Goal: Communication & Community: Answer question/provide support

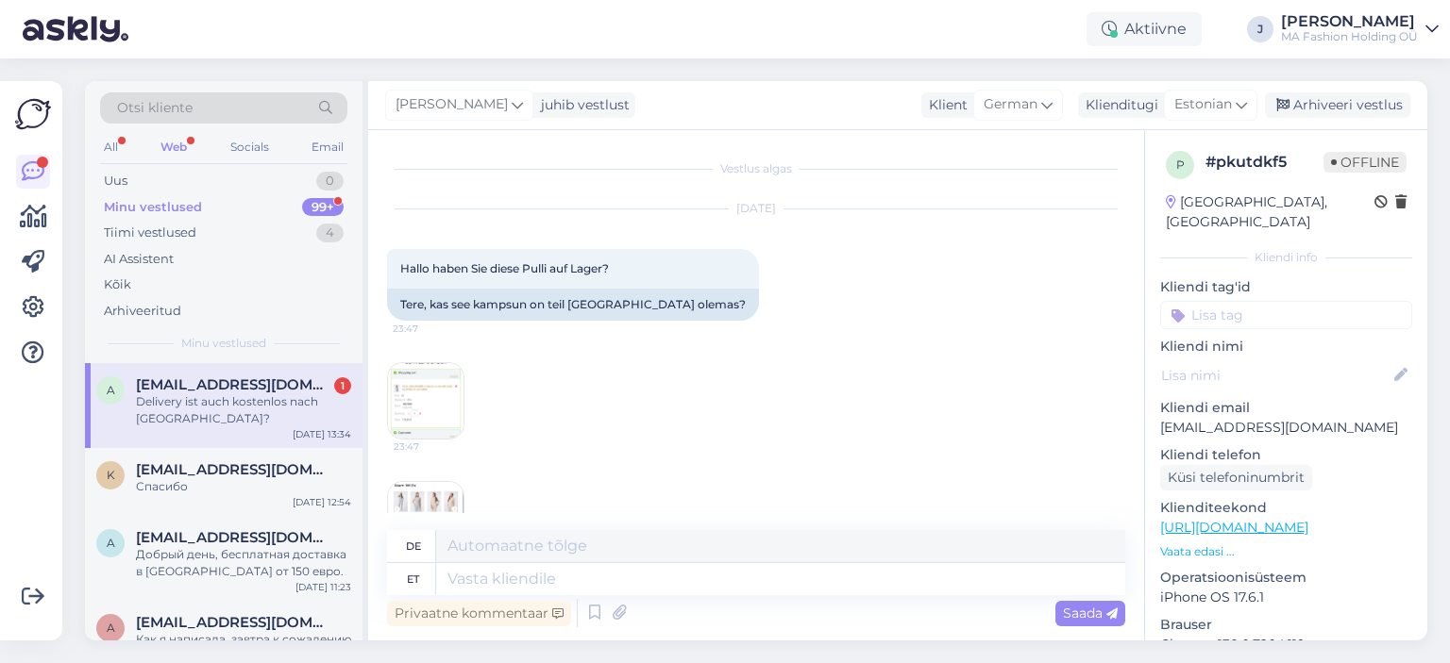
scroll to position [630, 0]
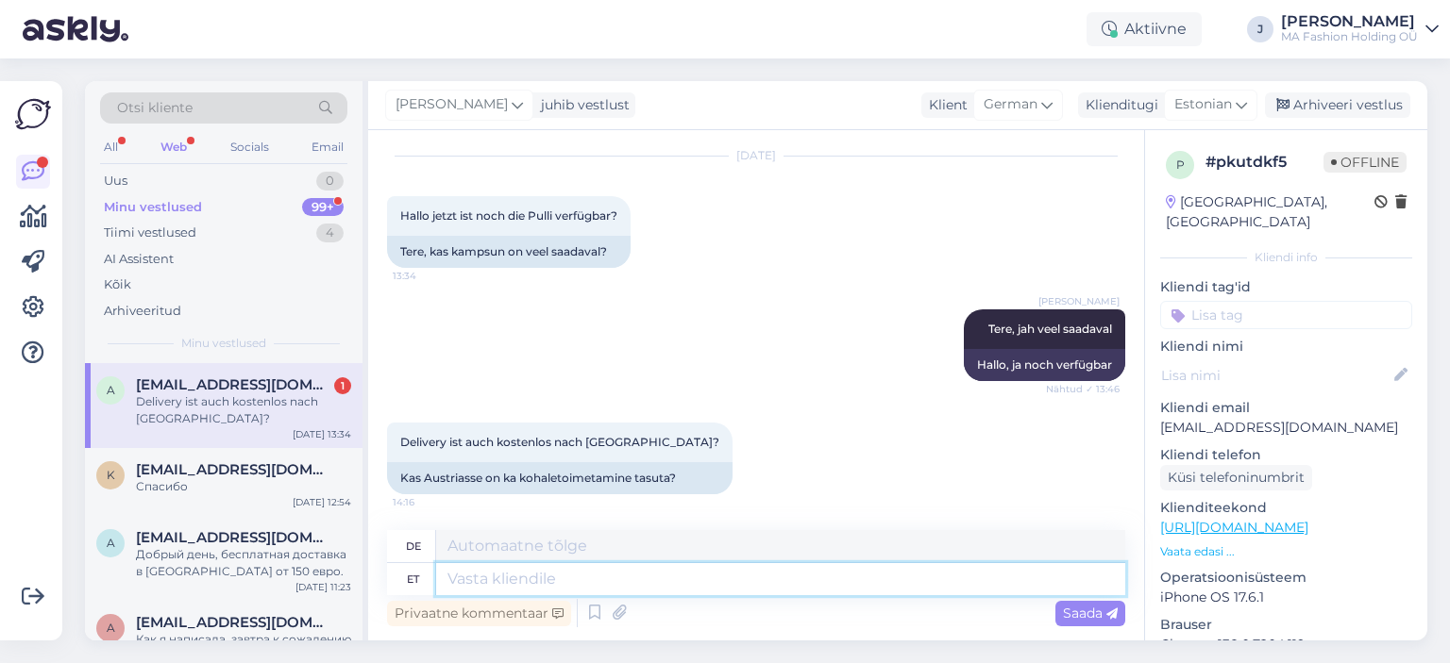
click at [714, 574] on textarea at bounding box center [780, 579] width 689 height 32
click at [462, 477] on div "Kas Austriasse on ka kohaletoimetamine tasuta?" at bounding box center [559, 478] width 345 height 32
copy div "Austriasse"
click at [597, 580] on textarea at bounding box center [780, 579] width 689 height 32
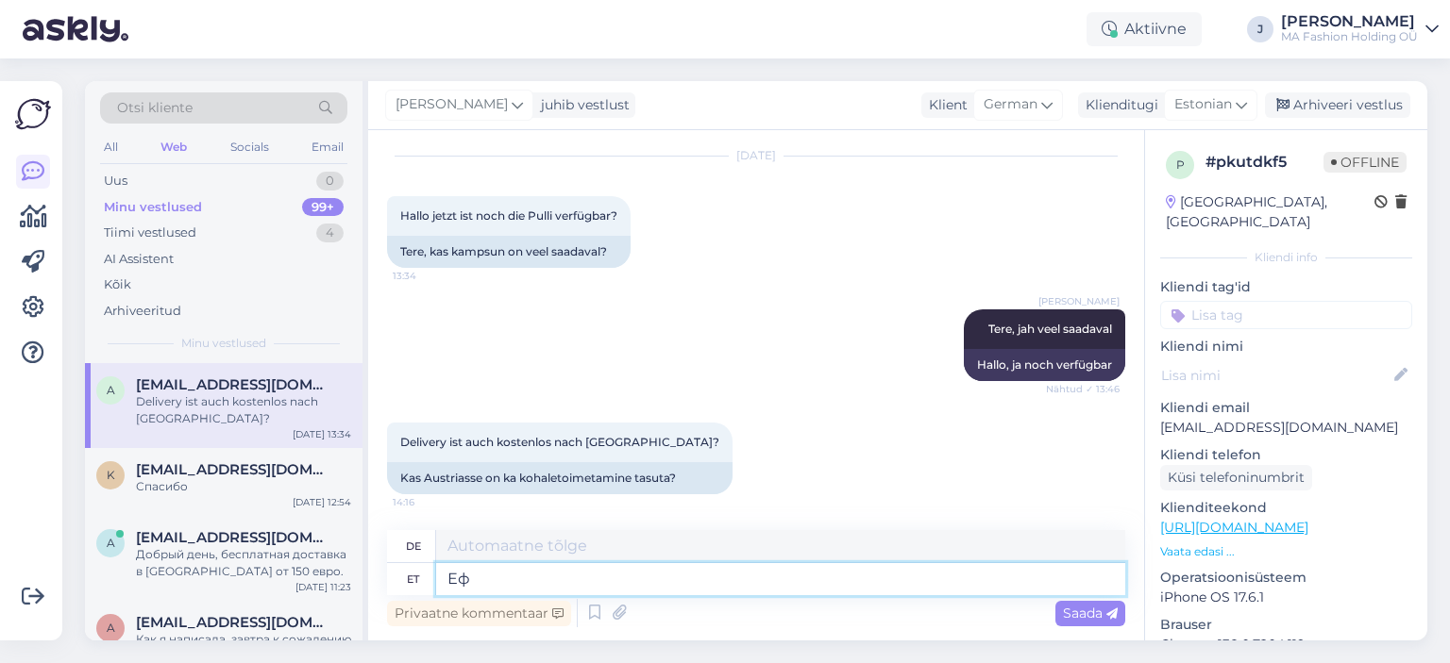
type textarea "[PERSON_NAME]"
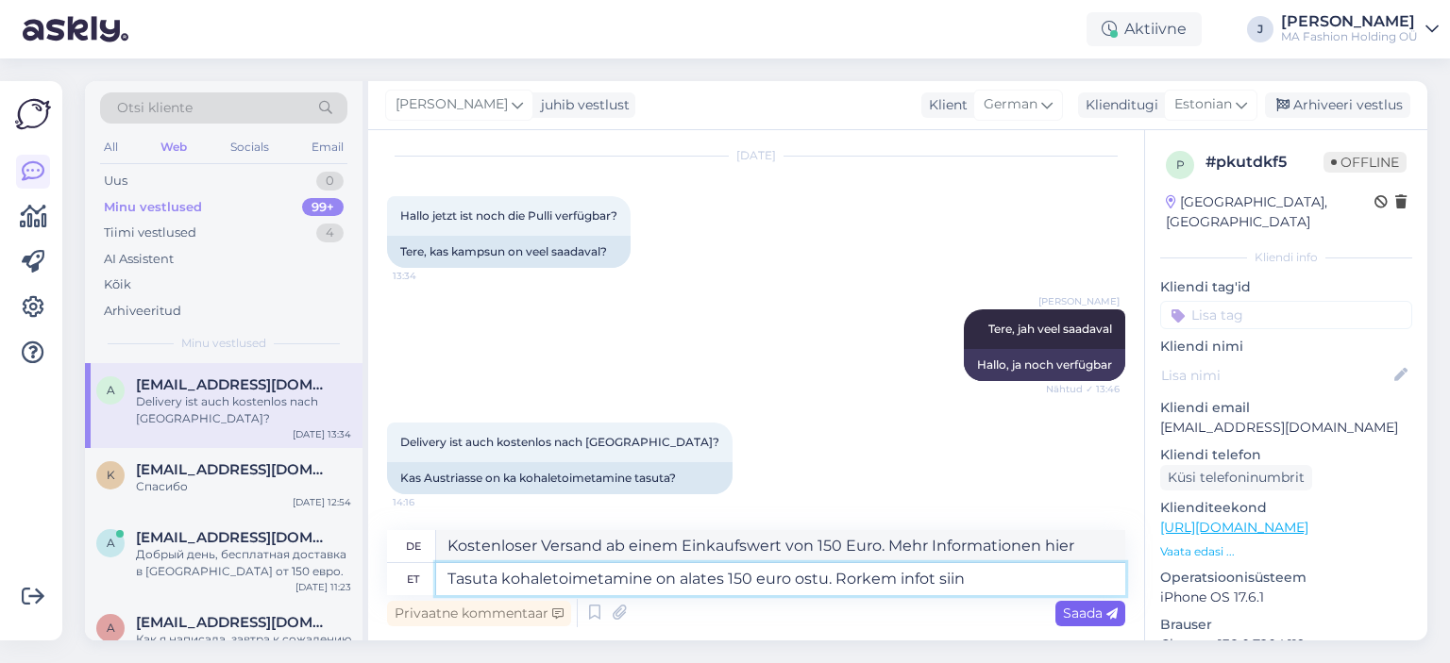
paste textarea "[URL][DOMAIN_NAME]"
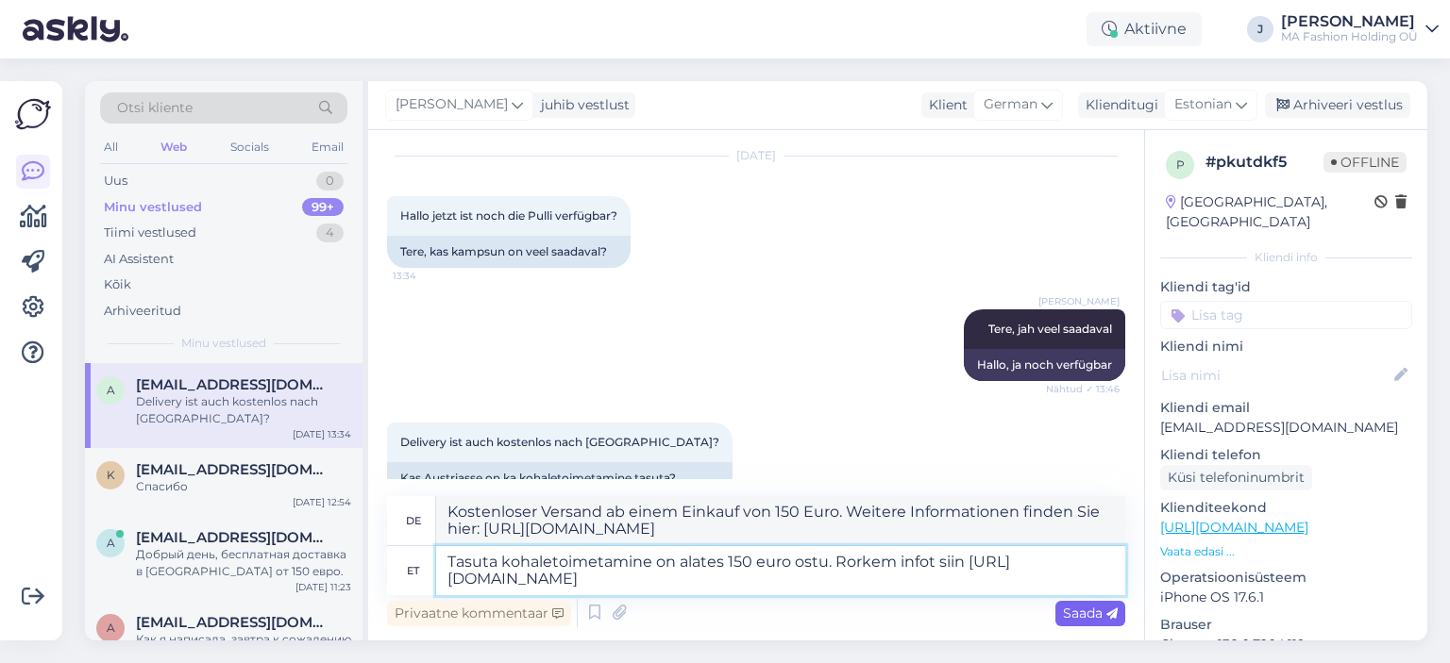
type textarea "Tasuta kohaletoimetamine on alates 150 euro ostu. Rorkem infot siin [URL][DOMAI…"
click at [1083, 607] on span "Saada" at bounding box center [1090, 613] width 55 height 17
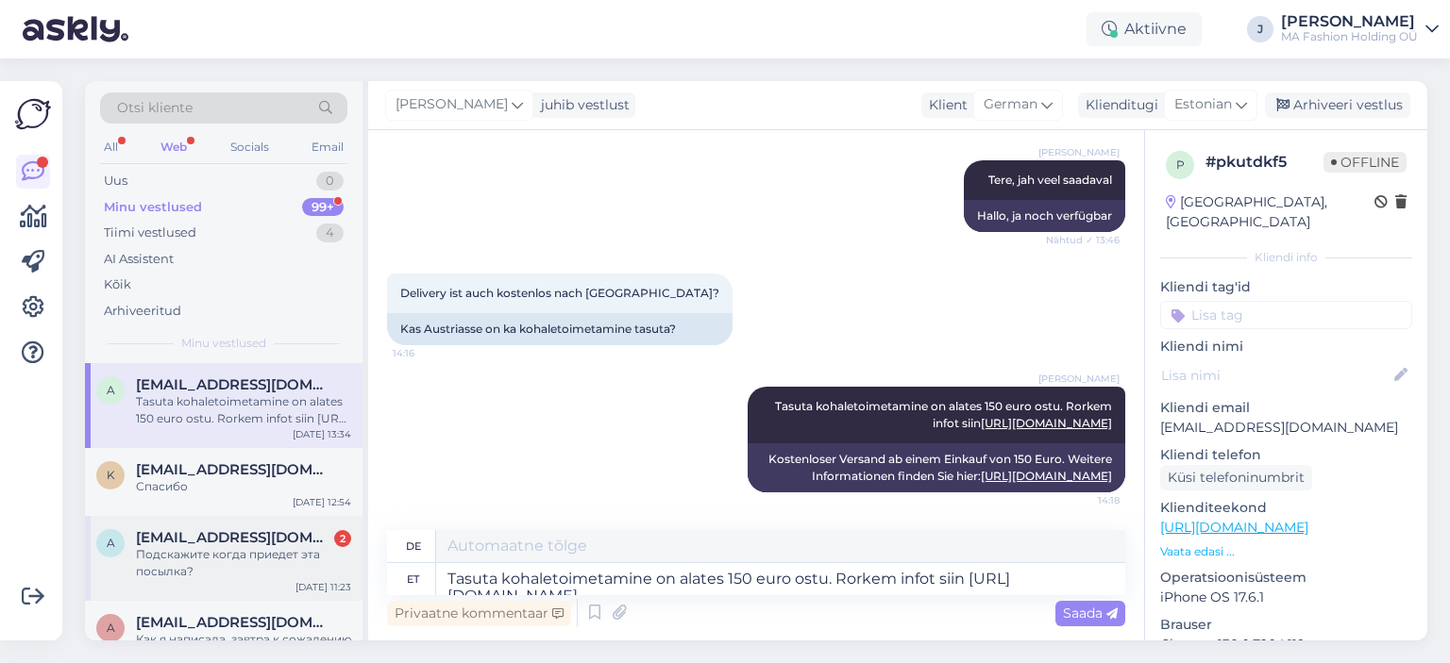
click at [251, 563] on div "Подскажите когда приедет эта посылка?" at bounding box center [243, 563] width 215 height 34
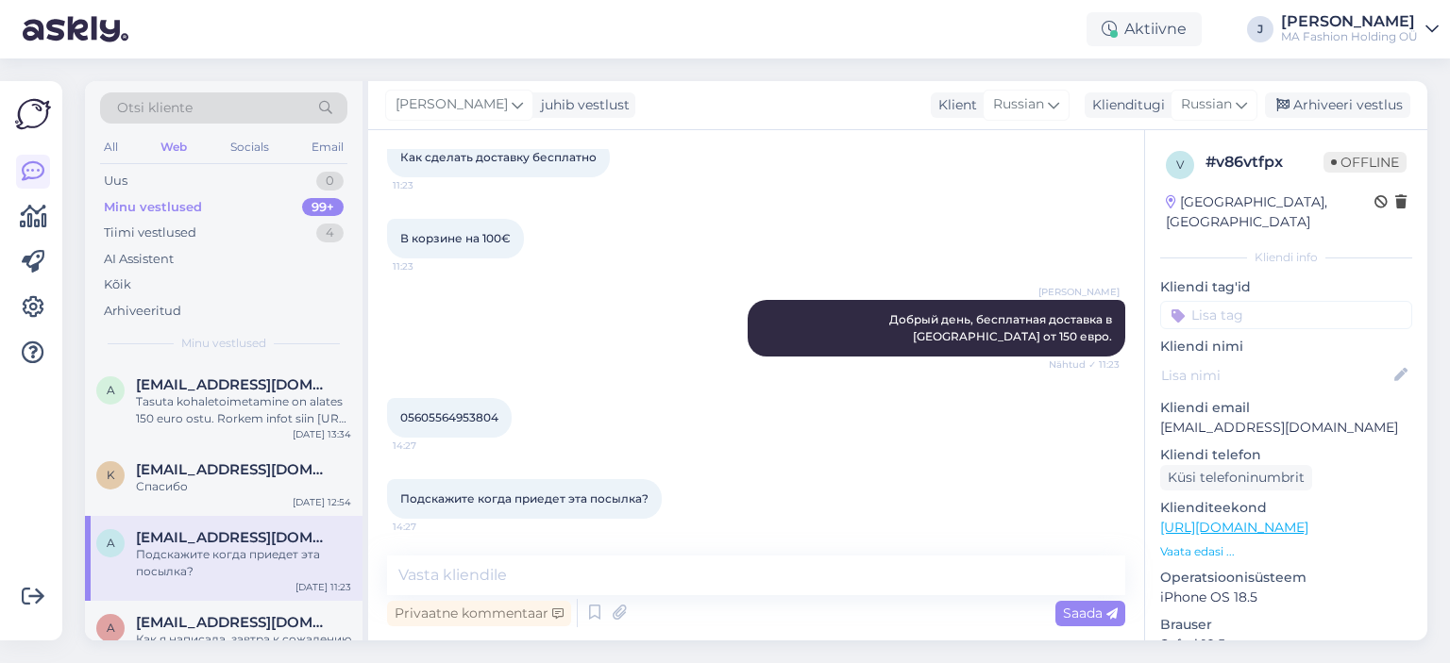
click at [432, 422] on span "05605564953804" at bounding box center [449, 418] width 98 height 14
copy div "05605564953804 14:27"
click at [584, 504] on span "Подскажите когда приедет эта посылка?" at bounding box center [524, 499] width 248 height 14
drag, startPoint x: 540, startPoint y: 592, endPoint x: 539, endPoint y: 578, distance: 14.2
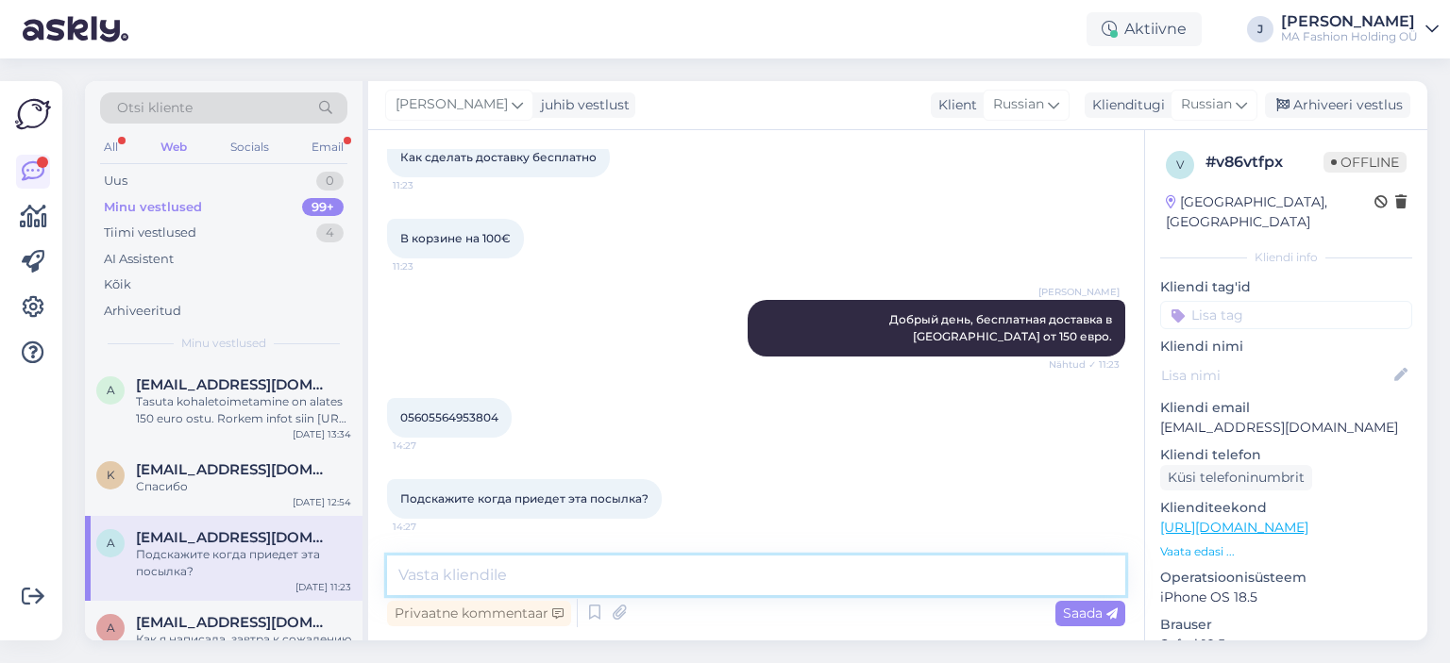
click at [539, 585] on textarea at bounding box center [756, 576] width 738 height 40
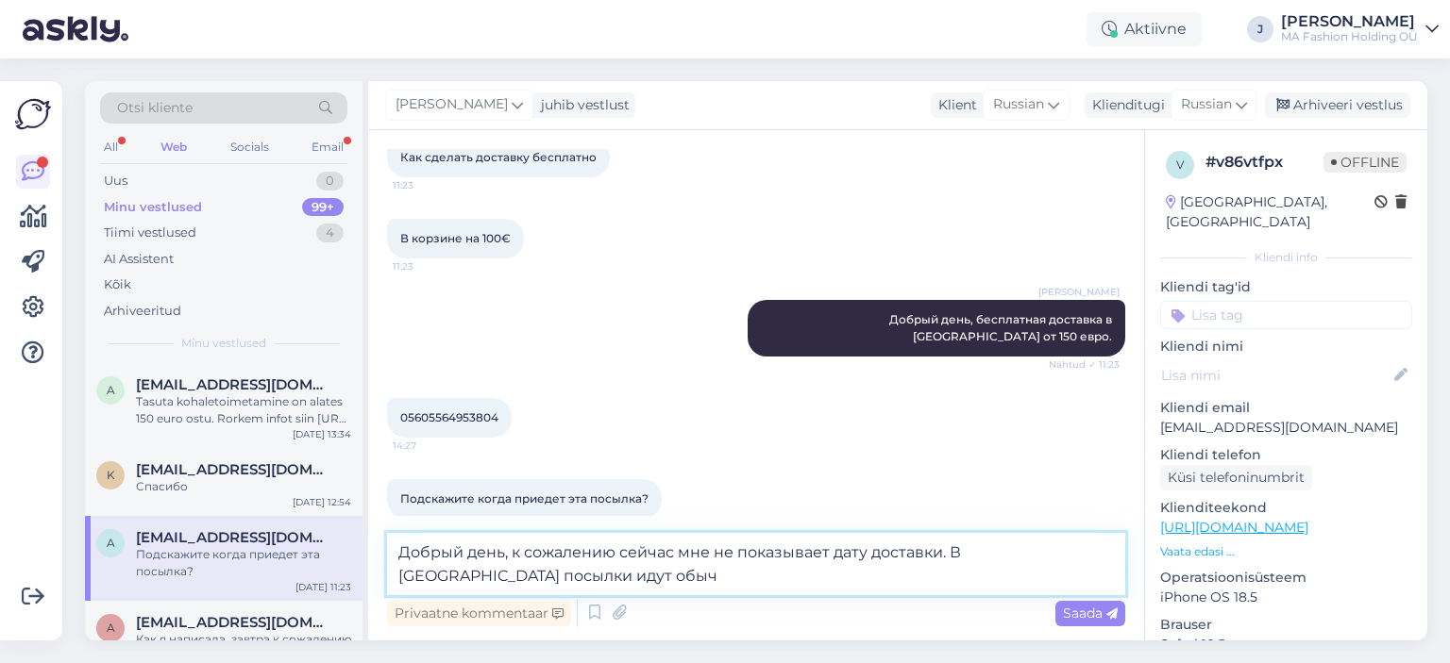
drag, startPoint x: 539, startPoint y: 578, endPoint x: 580, endPoint y: 567, distance: 42.8
click at [576, 570] on textarea "Добрый день, к сожалению сейчас мне не показывает дату доставки. В [GEOGRAPHIC_…" at bounding box center [756, 564] width 738 height 62
drag, startPoint x: 653, startPoint y: 580, endPoint x: 774, endPoint y: 580, distance: 120.8
click at [774, 580] on textarea "Добрый день, к сожалению сейчас мне не показывает дату доставки. В [GEOGRAPHIC_…" at bounding box center [756, 564] width 738 height 62
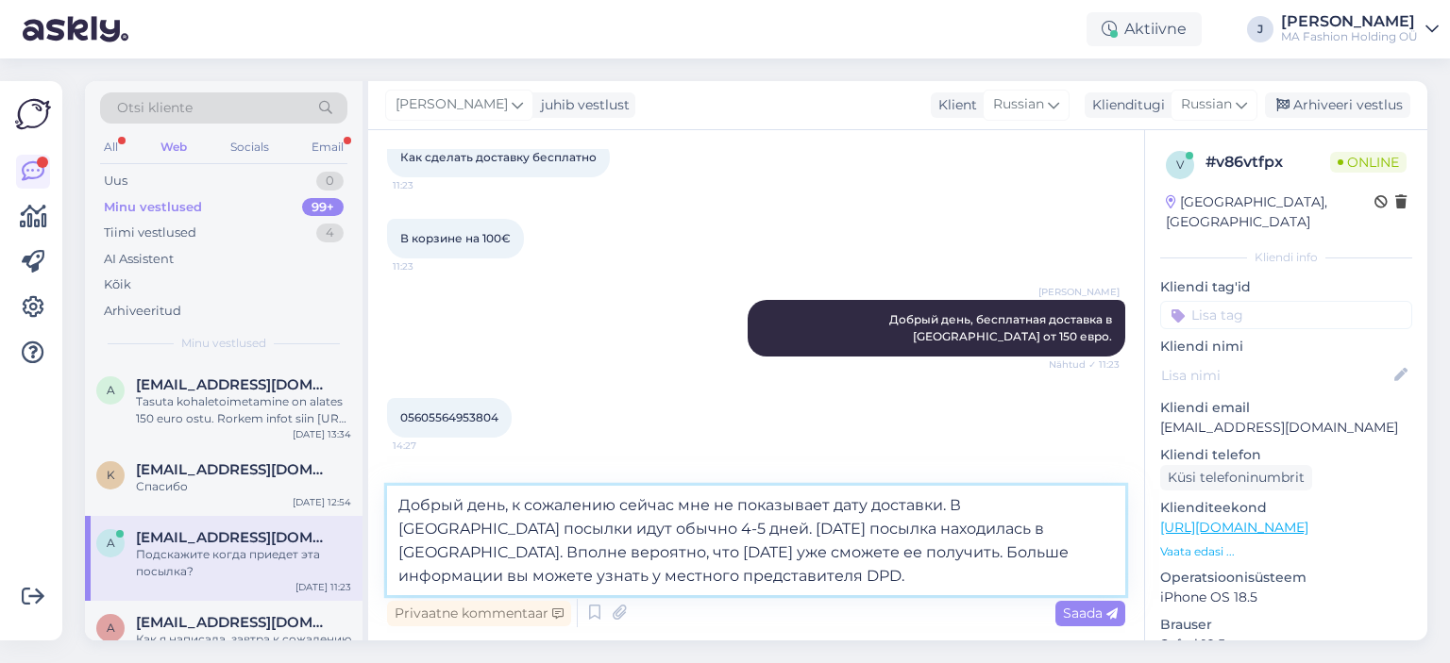
type textarea "Добрый день, к сожалению сейчас мне не показывает дату доставки. В [GEOGRAPHIC_…"
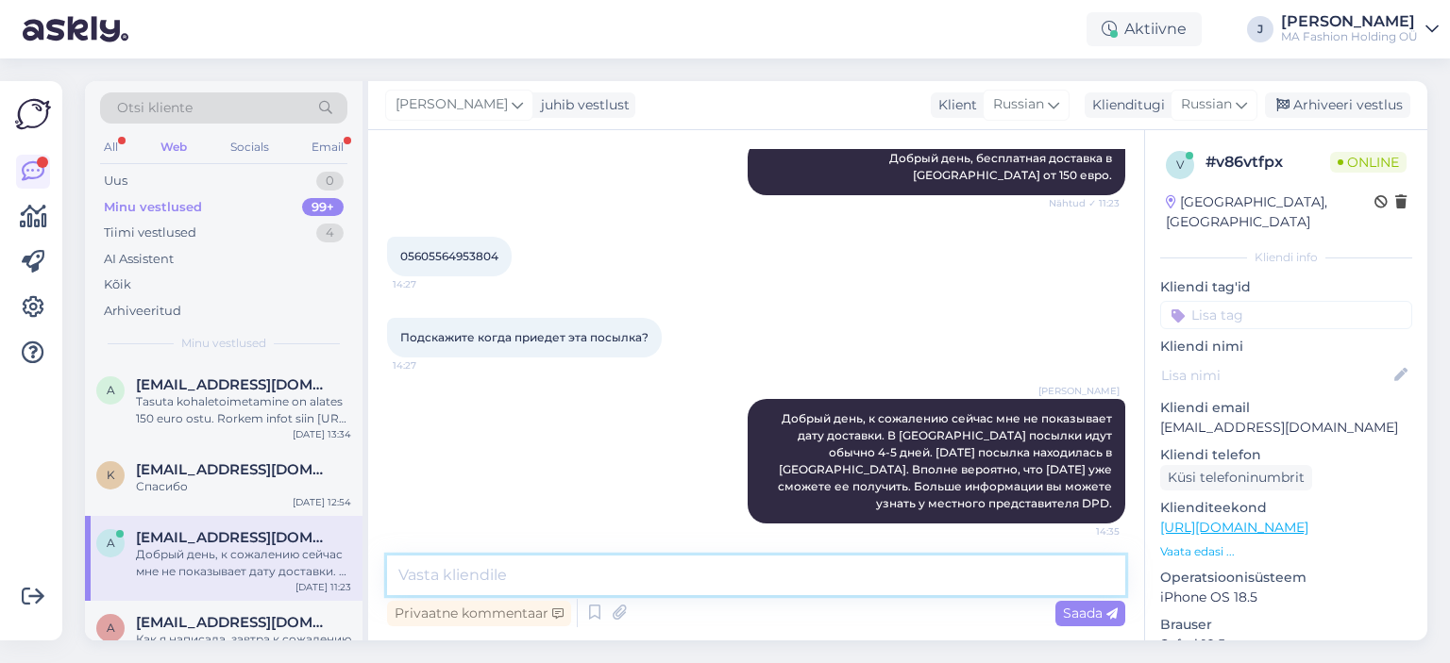
scroll to position [2488, 0]
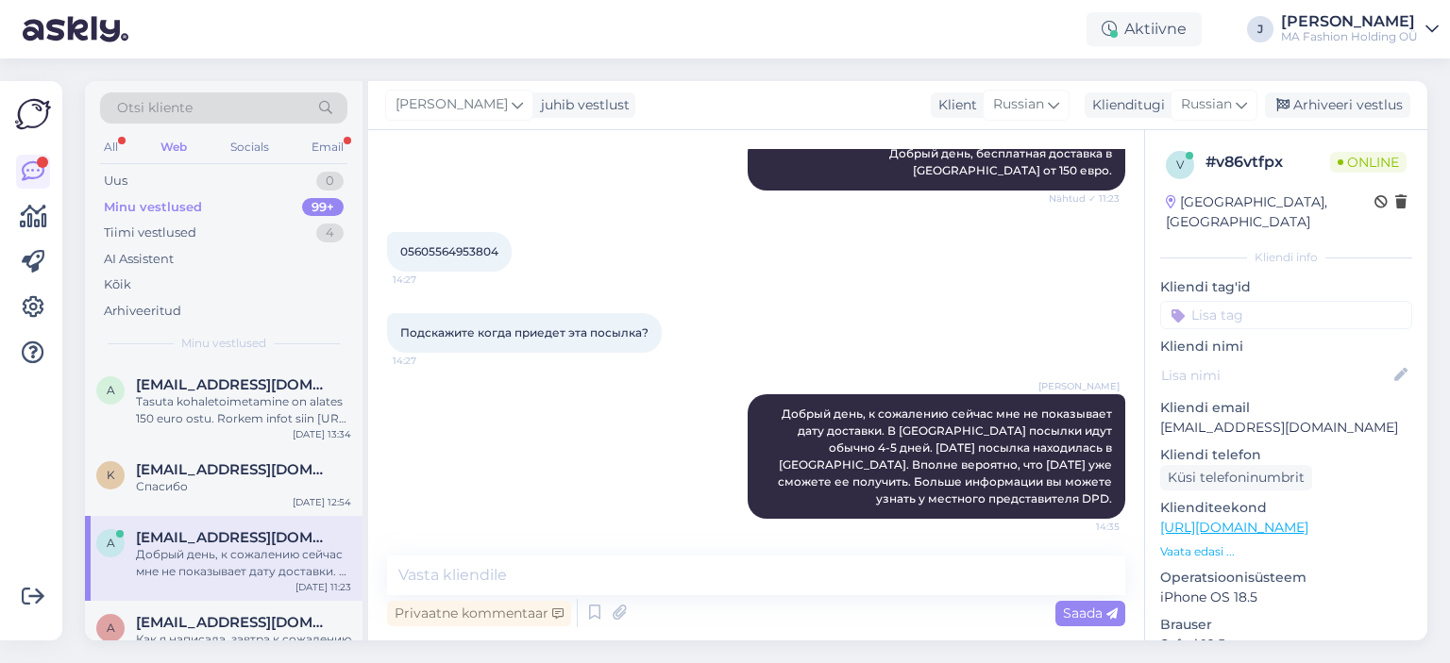
click at [310, 161] on div "All Web Socials Email" at bounding box center [223, 149] width 247 height 29
click at [321, 145] on div "Email" at bounding box center [328, 147] width 40 height 25
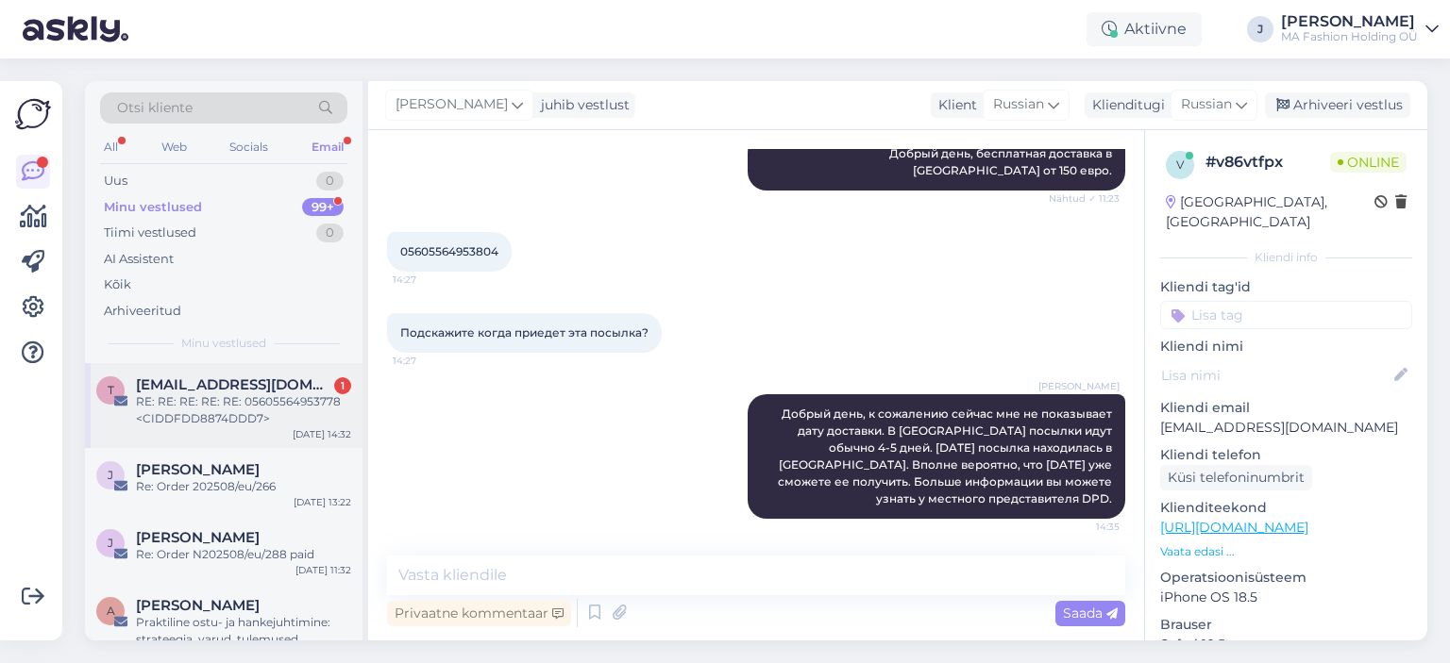
click at [272, 396] on div "RE: RE: RE: RE: RE: 05605564953778 <CIDDFDD8874DDD7>" at bounding box center [243, 411] width 215 height 34
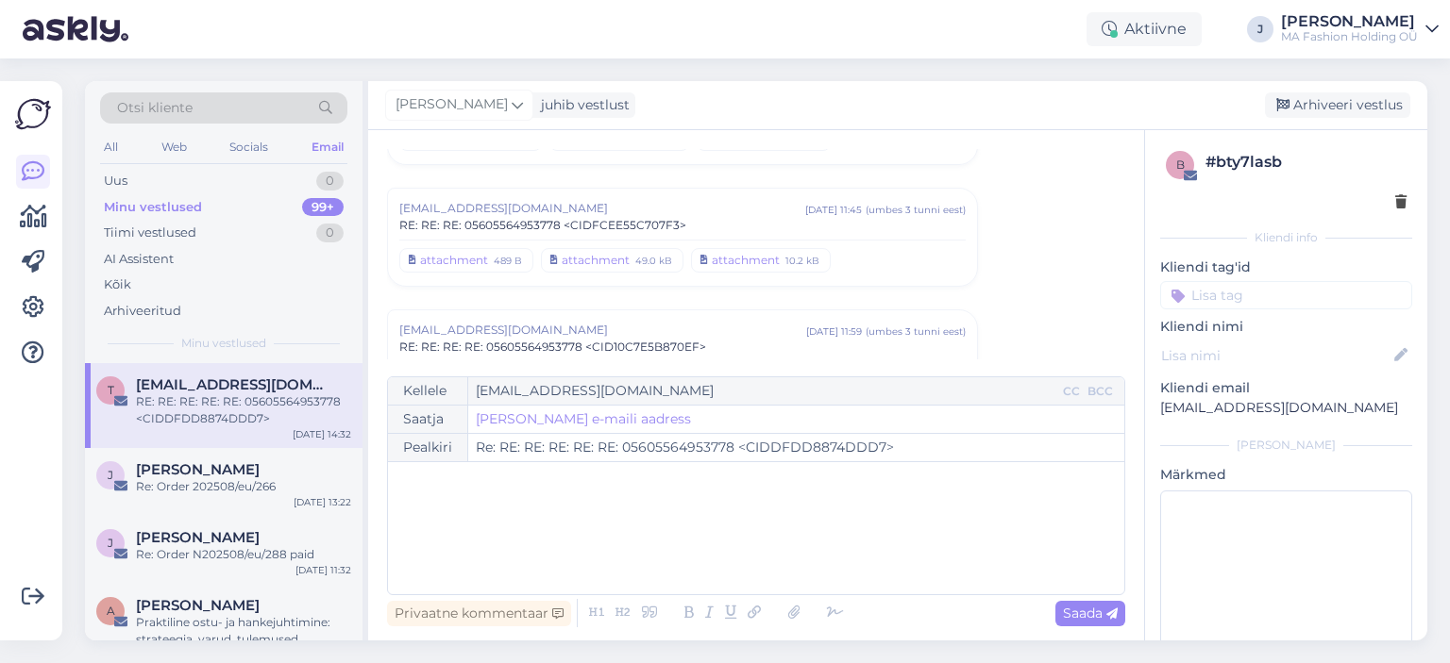
scroll to position [2729, 0]
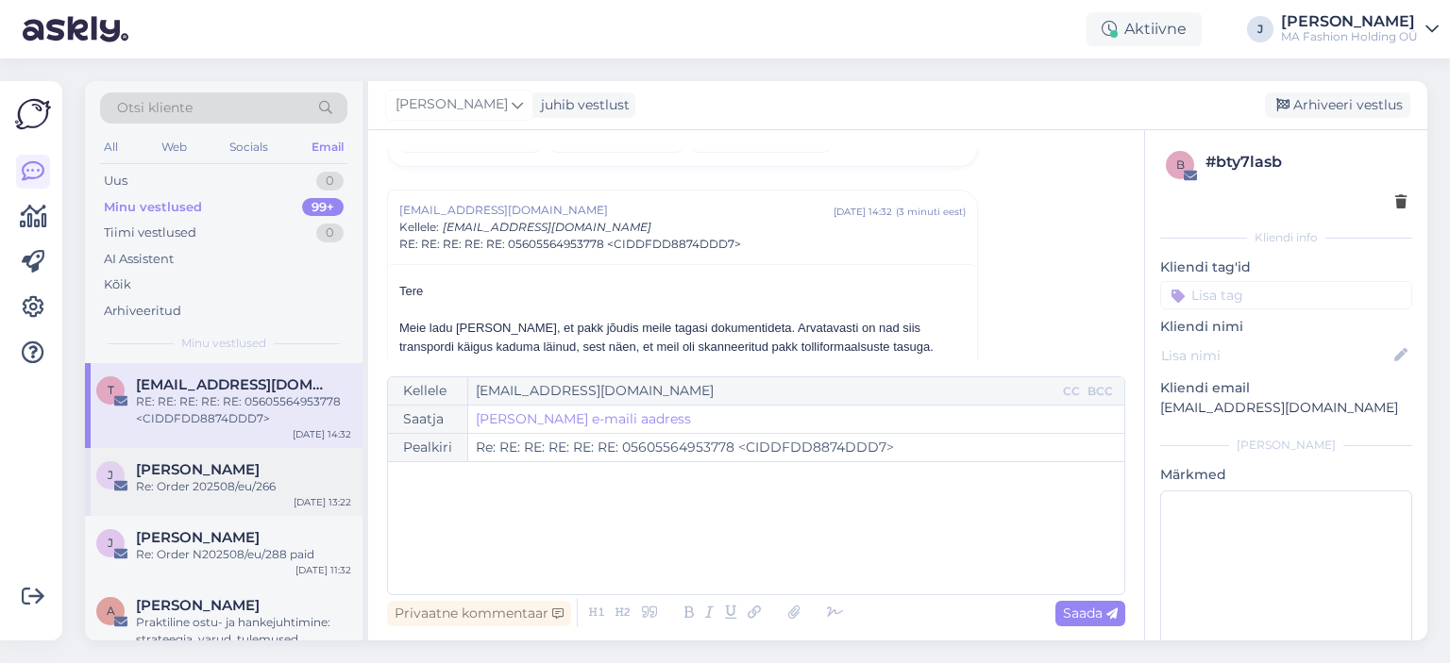
click at [279, 463] on div "[PERSON_NAME]" at bounding box center [243, 470] width 215 height 17
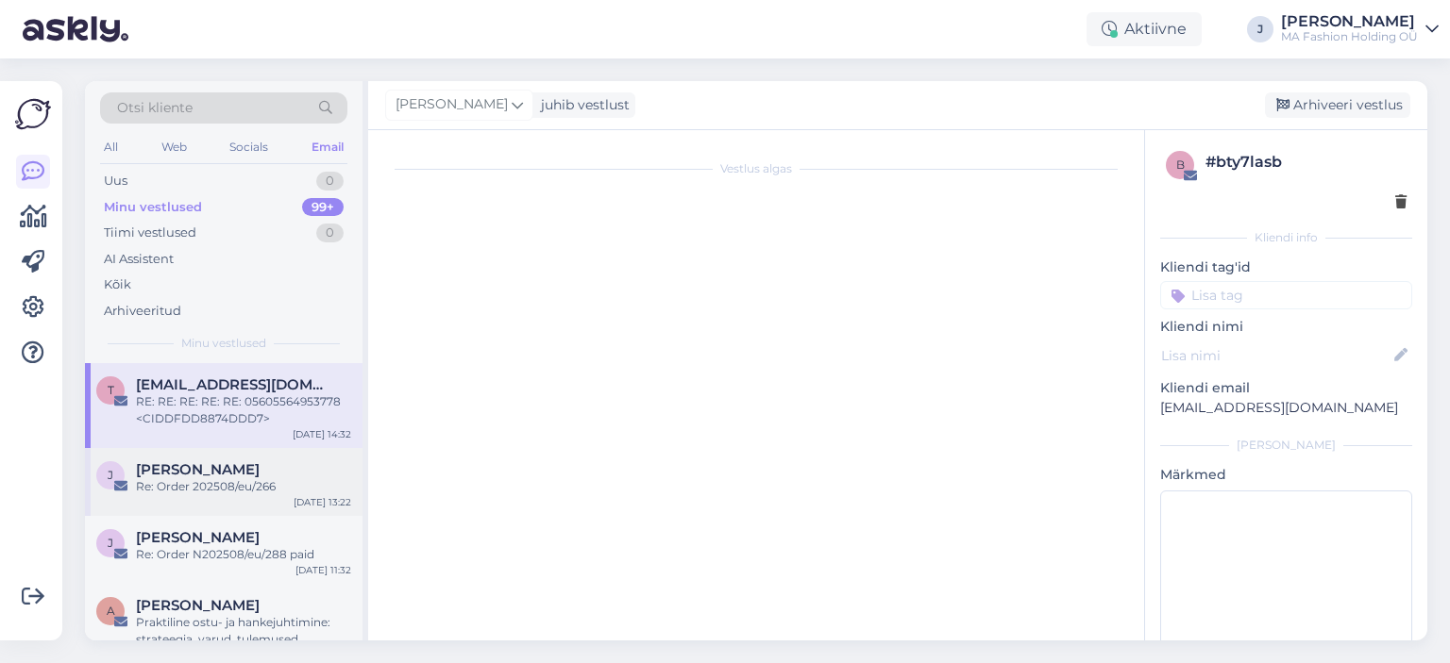
scroll to position [101, 0]
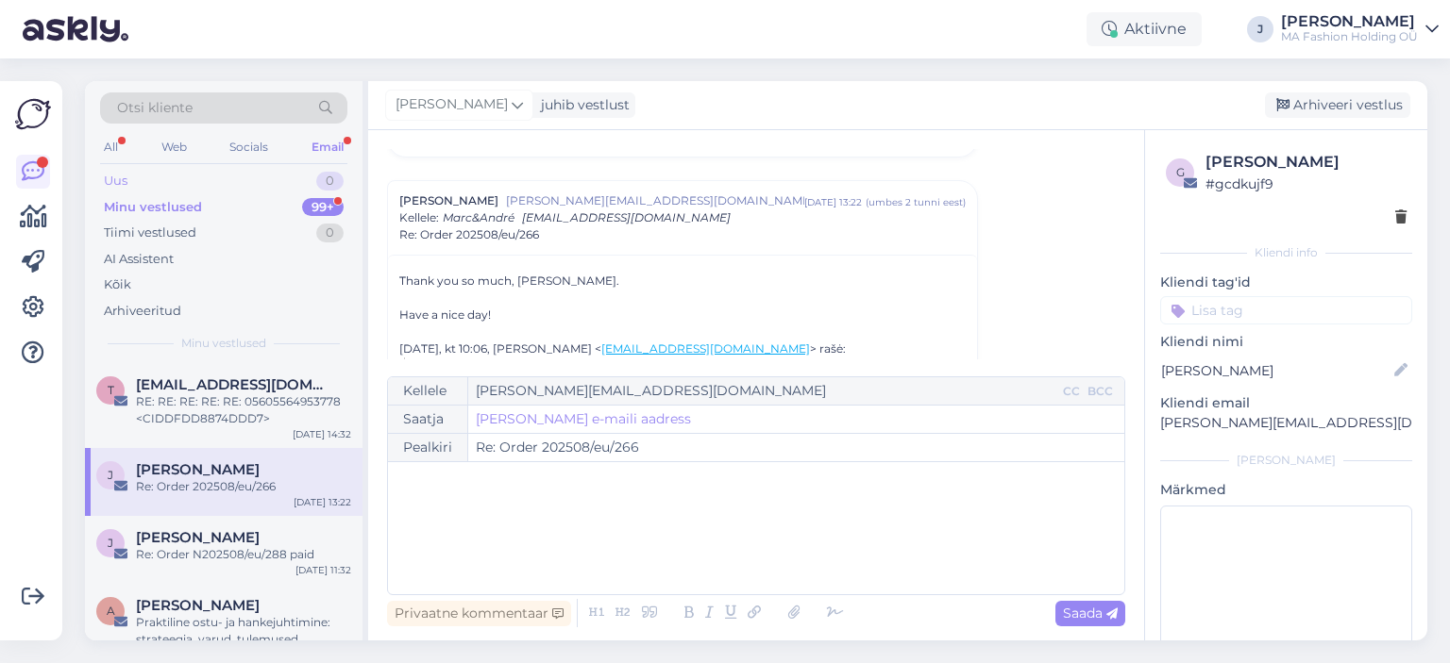
click at [273, 186] on div "Uus 0" at bounding box center [223, 181] width 247 height 26
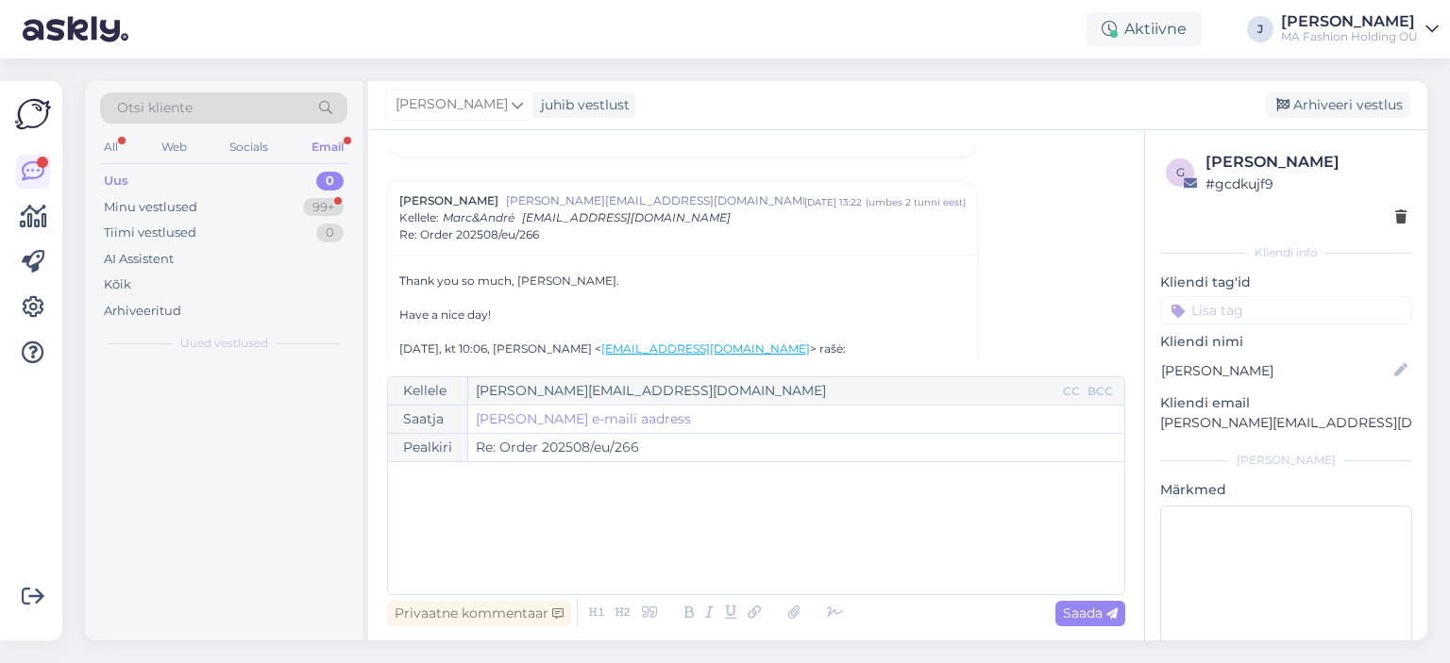
click at [274, 192] on div "Uus 0" at bounding box center [223, 181] width 247 height 26
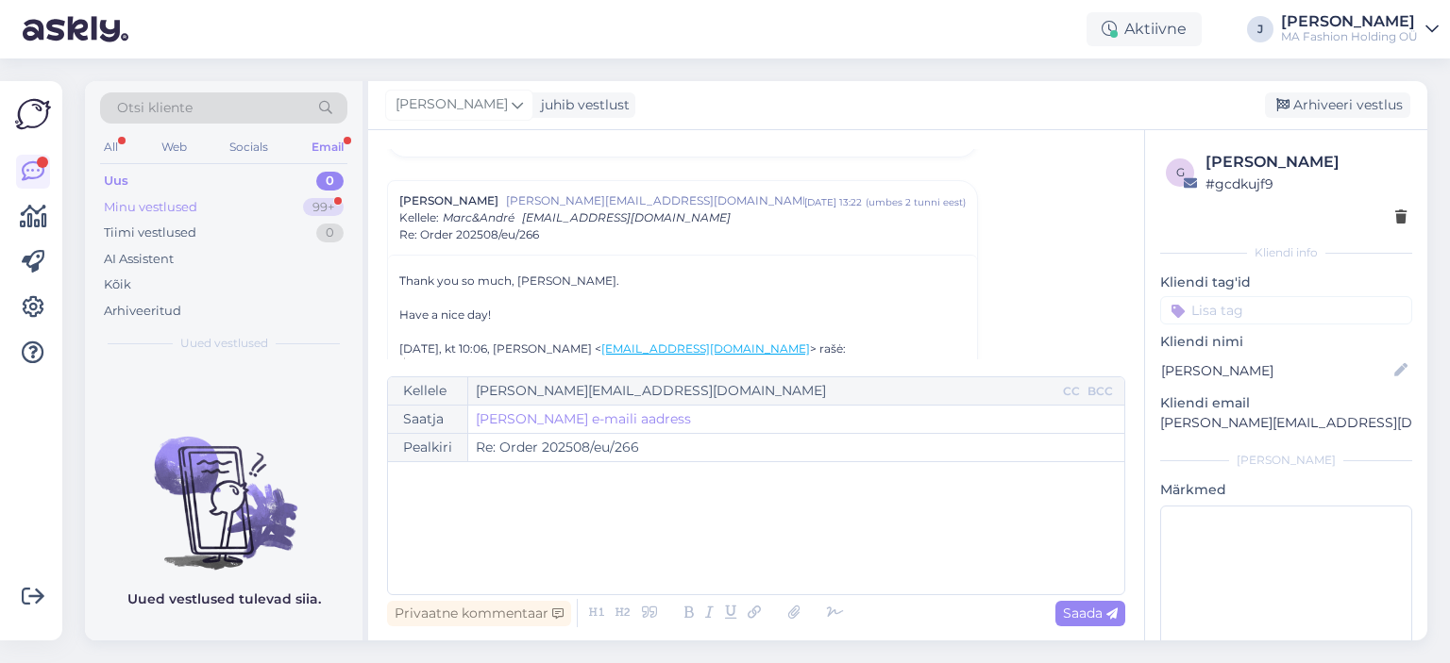
click at [279, 216] on div "Minu vestlused 99+" at bounding box center [223, 207] width 247 height 26
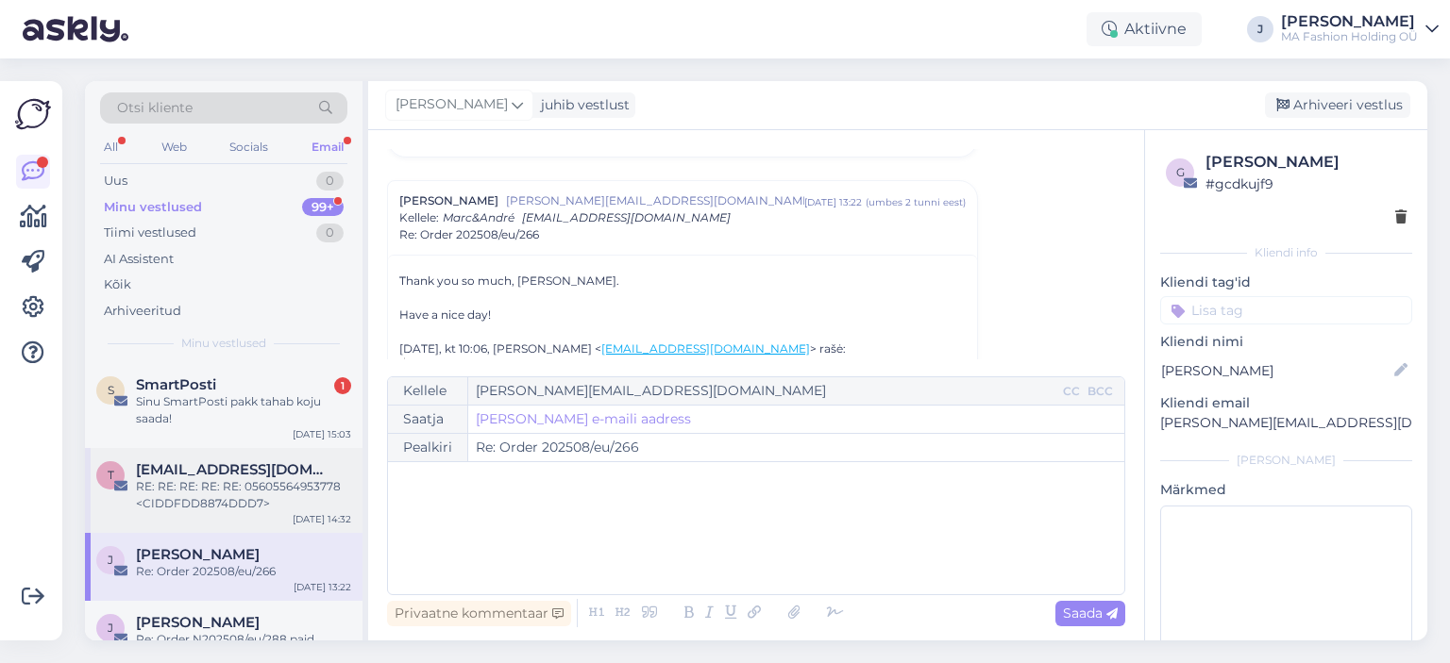
click at [254, 468] on span "[EMAIL_ADDRESS][DOMAIN_NAME]" at bounding box center [234, 470] width 196 height 17
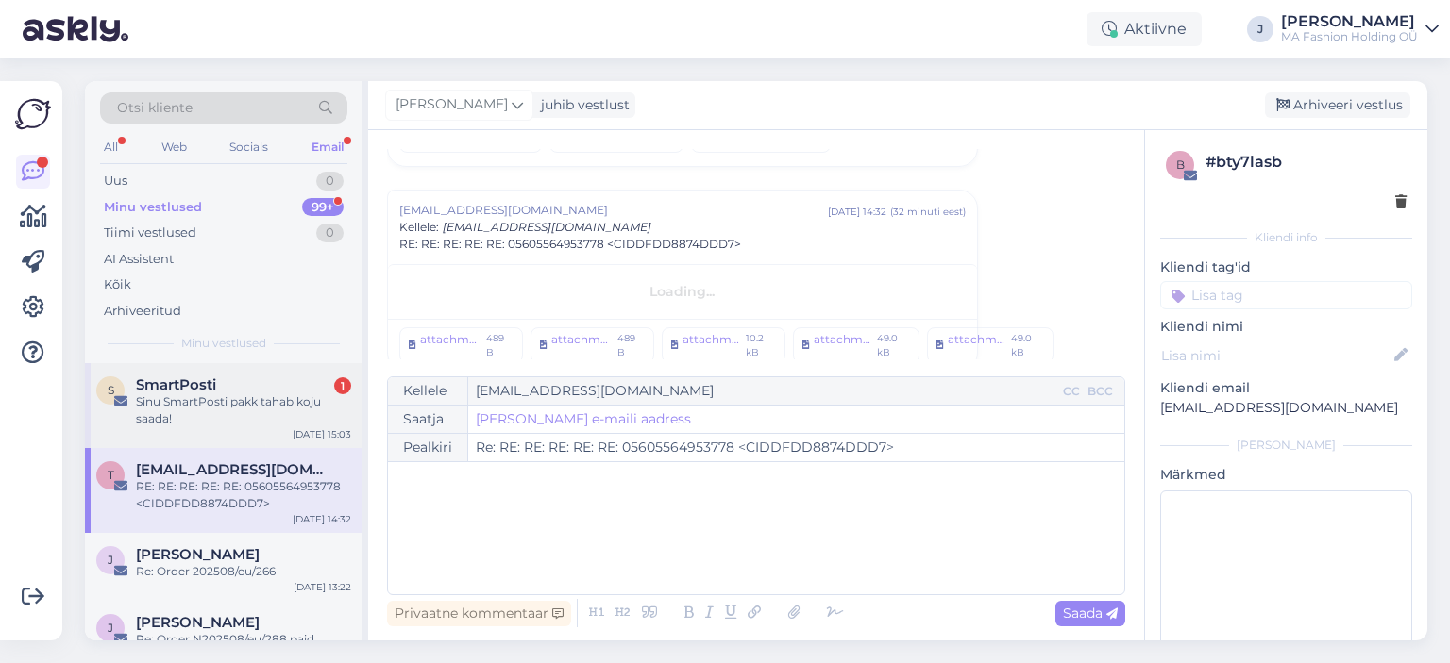
click at [259, 431] on div "S SmartPosti 1 Sinu SmartPosti pakk tahab koju saada! [DATE] 15:03" at bounding box center [223, 405] width 277 height 85
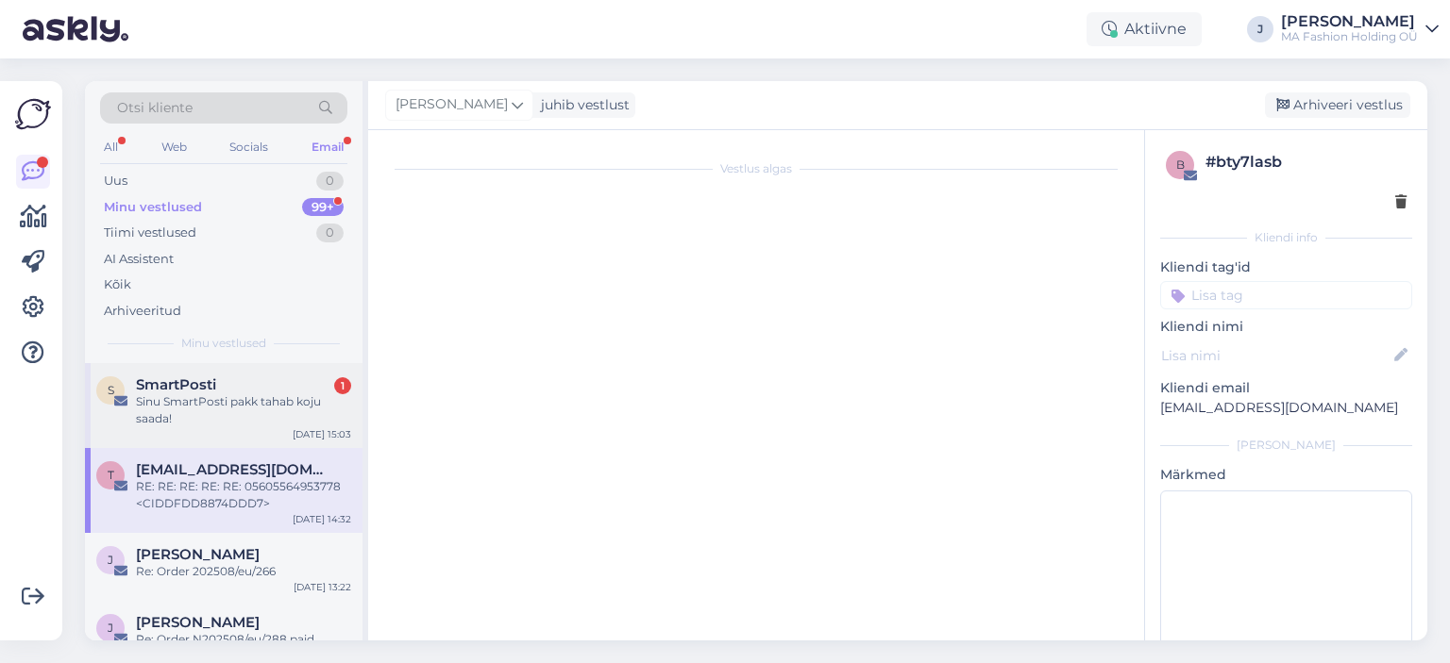
scroll to position [2641, 0]
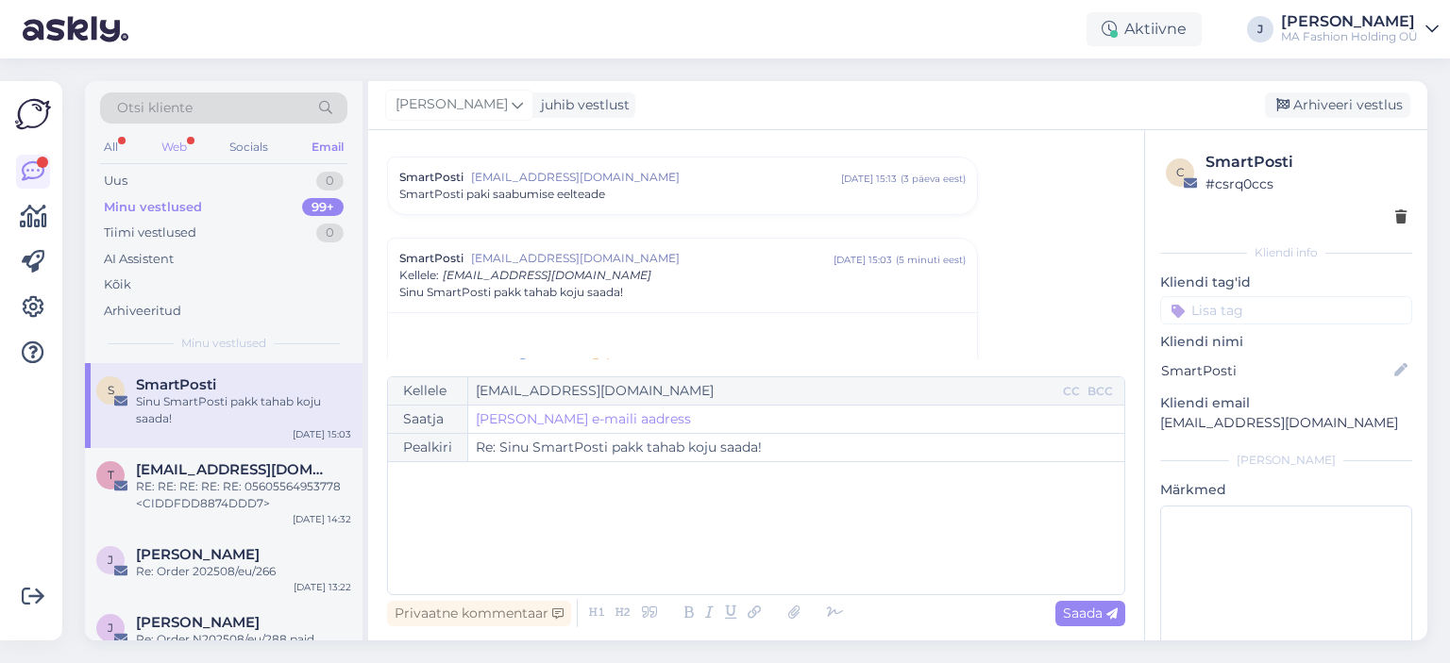
click at [170, 147] on div "Web" at bounding box center [174, 147] width 33 height 25
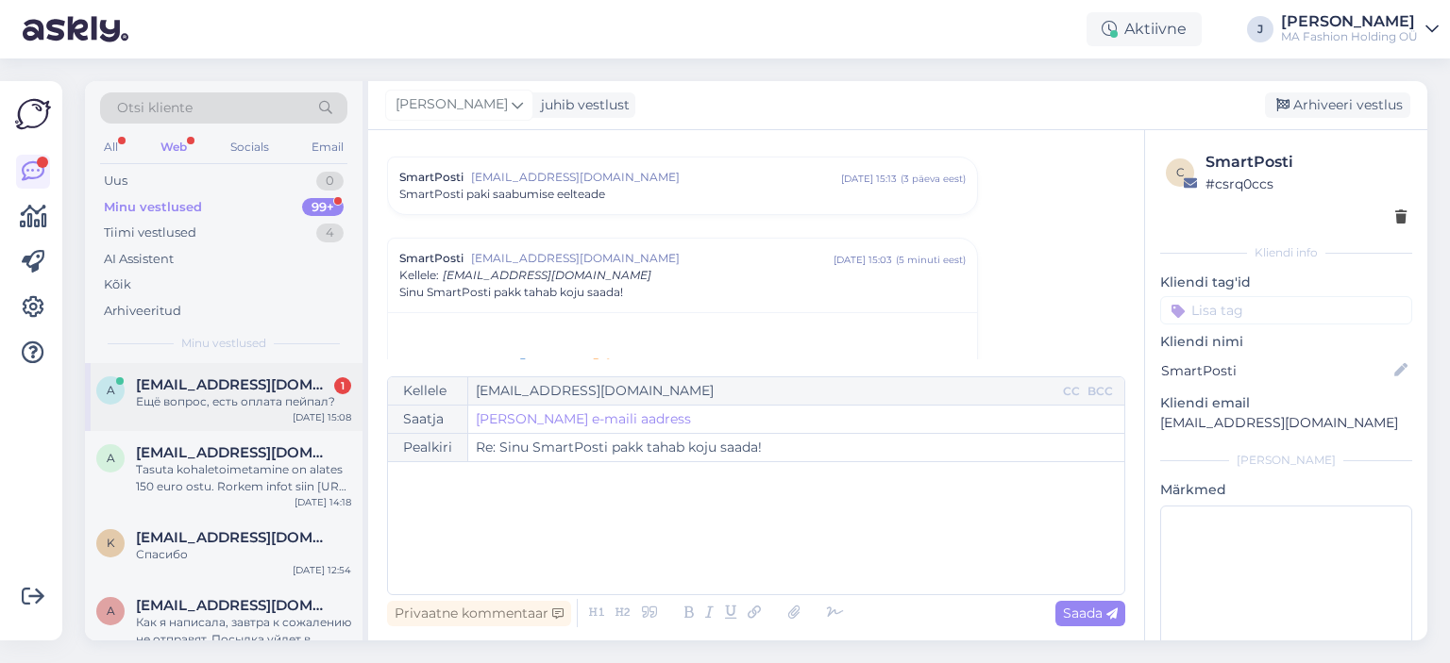
click at [266, 399] on div "Ещё вопрос, есть оплата пейпал?" at bounding box center [243, 402] width 215 height 17
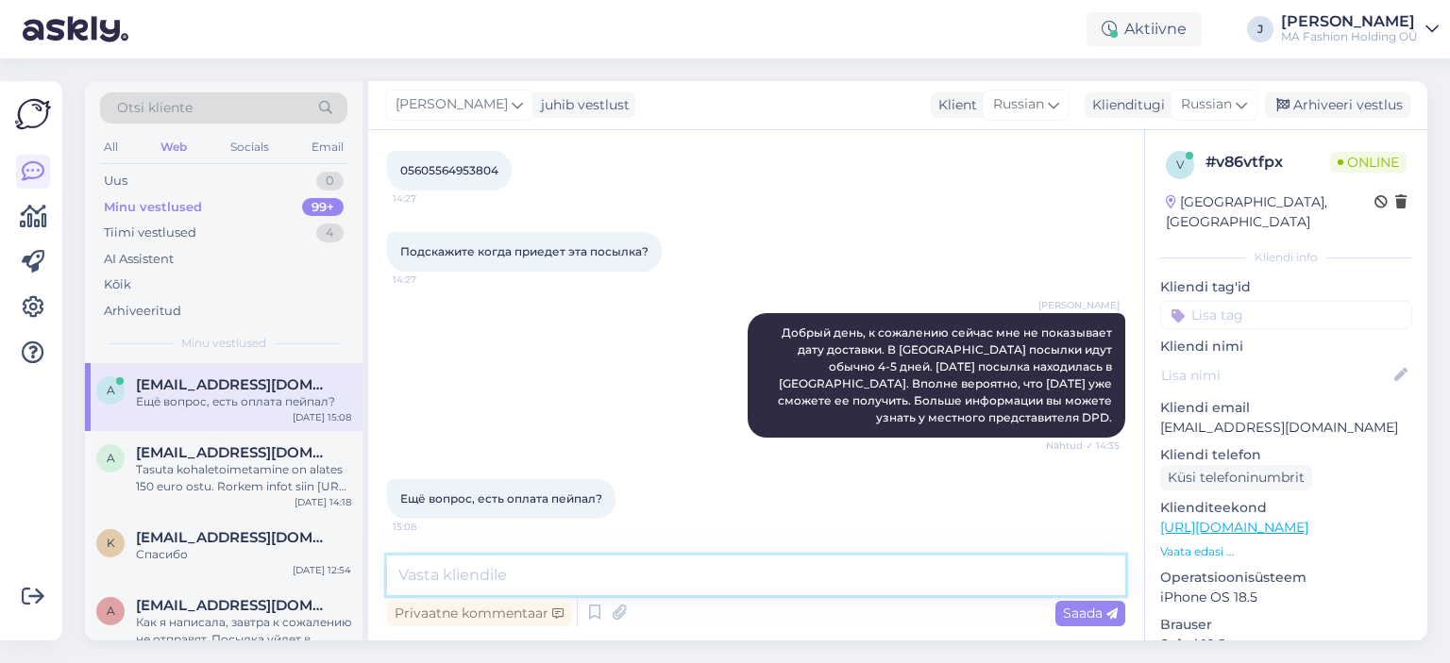
click at [559, 584] on textarea at bounding box center [756, 576] width 738 height 40
type textarea "С"
type textarea "К сожалению нет"
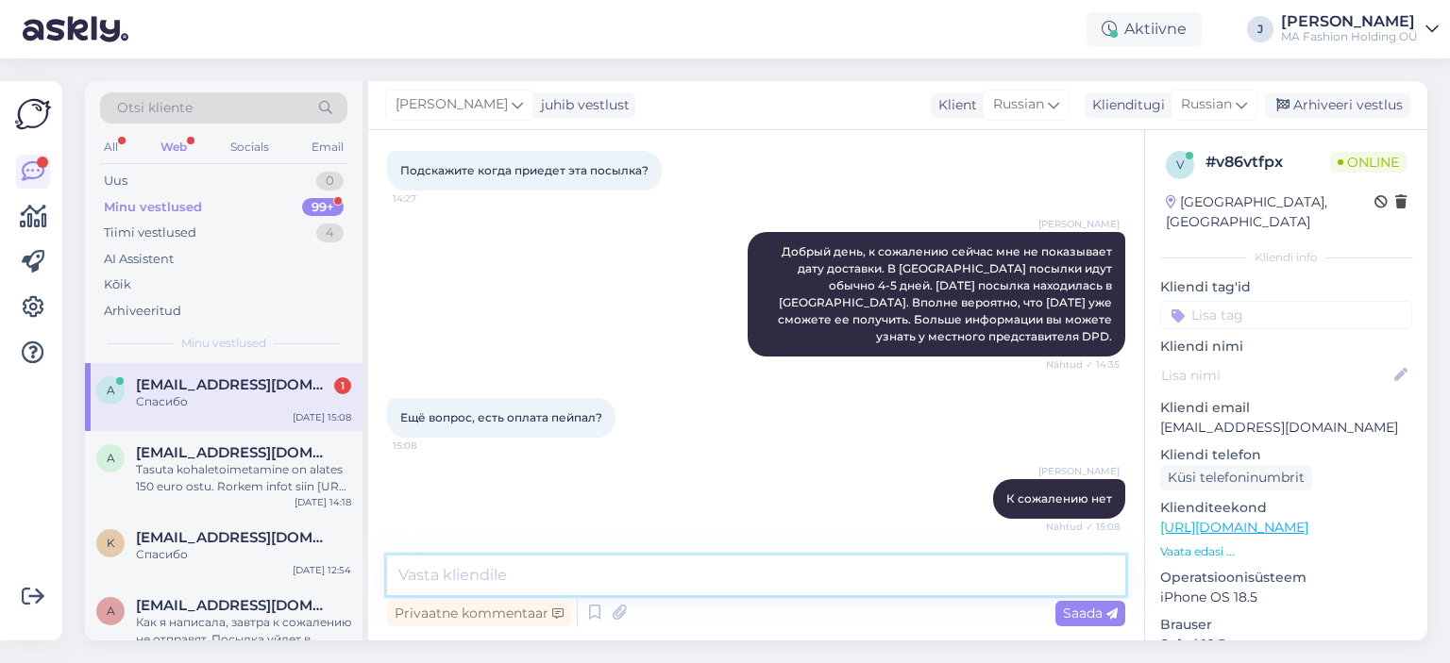
scroll to position [2731, 0]
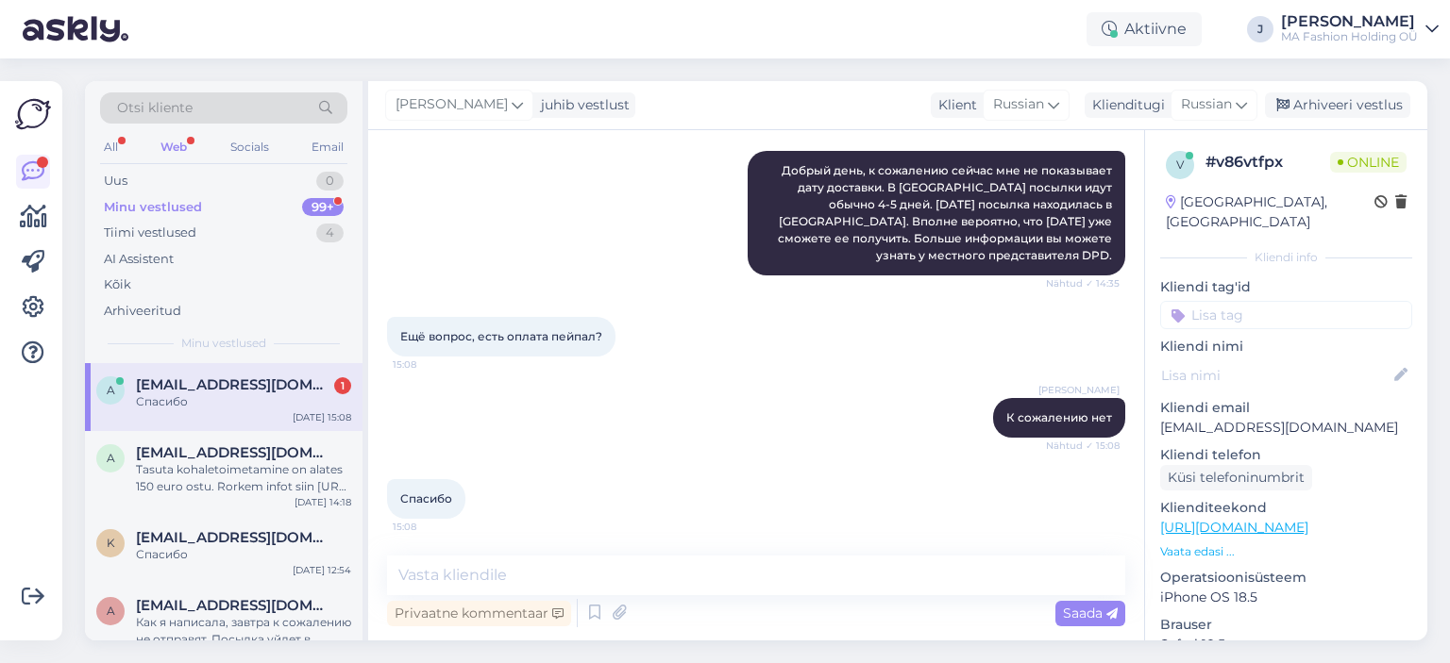
click at [295, 395] on div "Спасибо" at bounding box center [243, 402] width 215 height 17
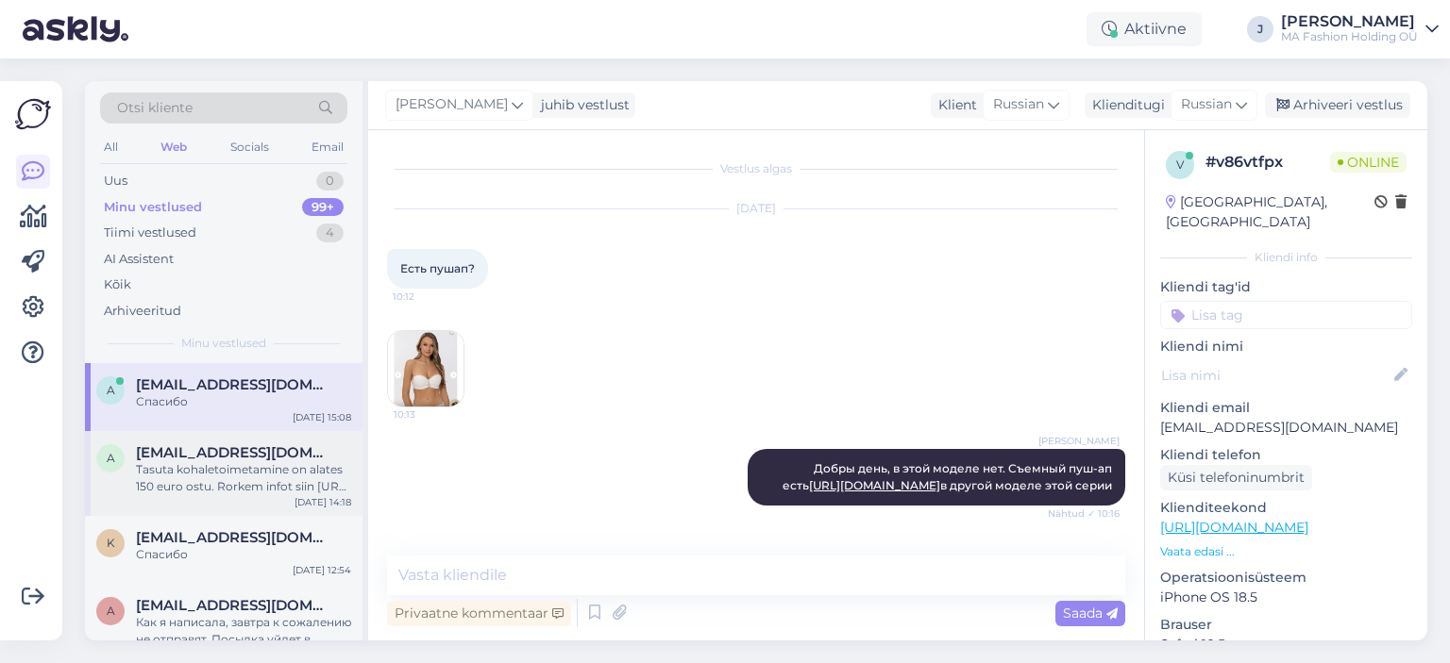
click at [297, 445] on div "[EMAIL_ADDRESS][DOMAIN_NAME]" at bounding box center [243, 453] width 215 height 17
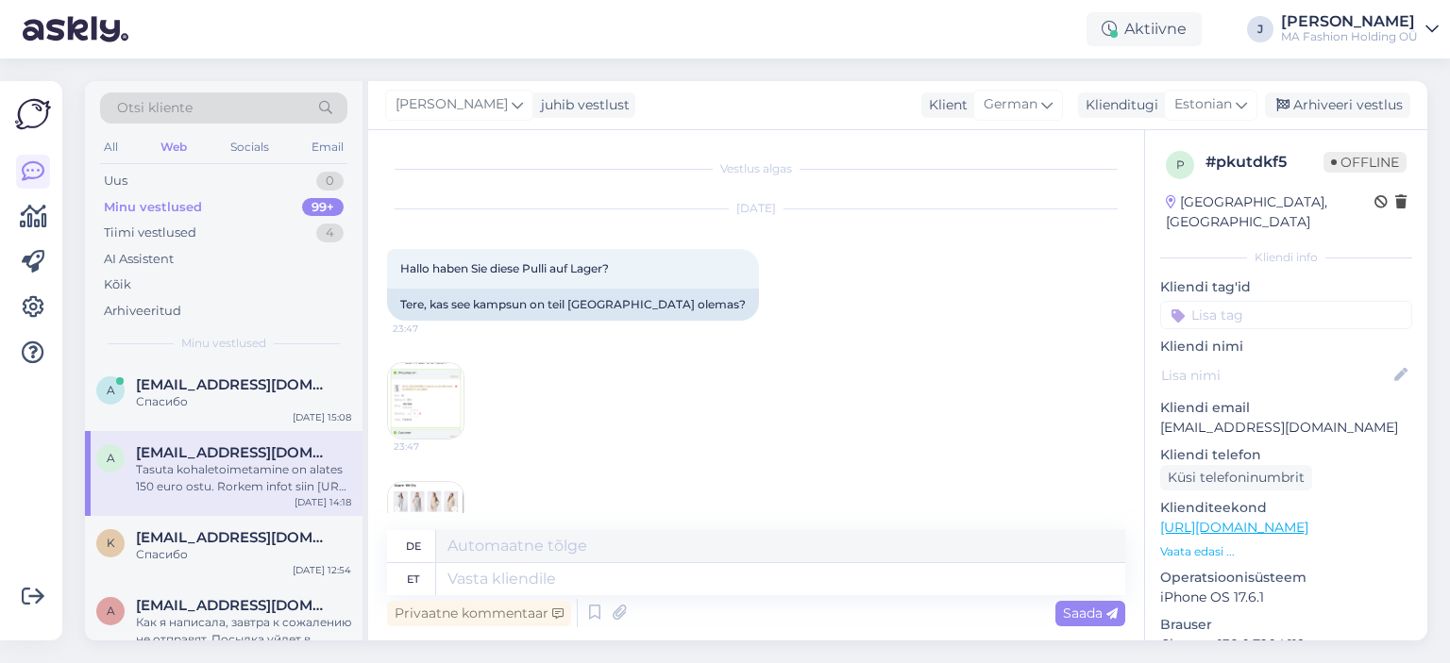
scroll to position [846, 0]
